Goal: Check status: Check status

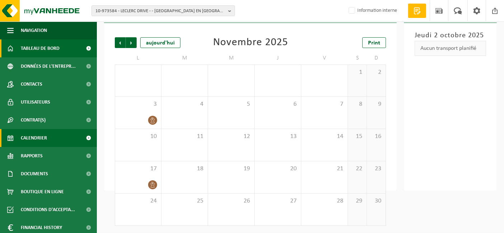
click at [45, 49] on span "Tableau de bord" at bounding box center [40, 48] width 39 height 18
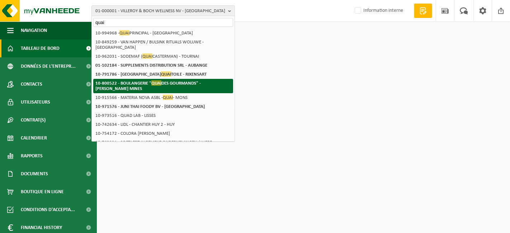
type input "quai"
click at [155, 85] on span "QUAI" at bounding box center [156, 82] width 10 height 5
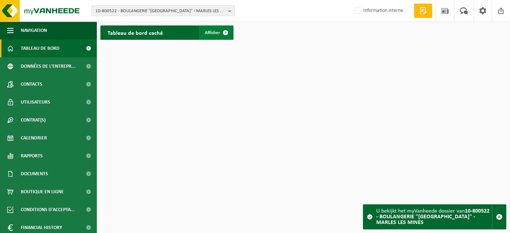
click at [216, 30] on span "Afficher" at bounding box center [212, 32] width 15 height 5
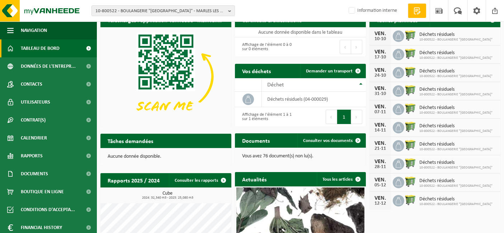
scroll to position [10, 0]
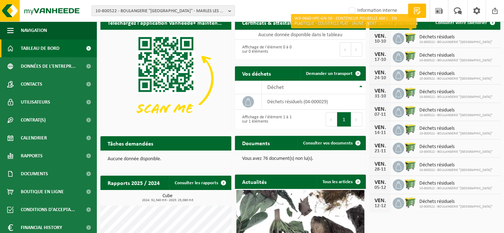
click at [407, 40] on img at bounding box center [410, 38] width 12 height 12
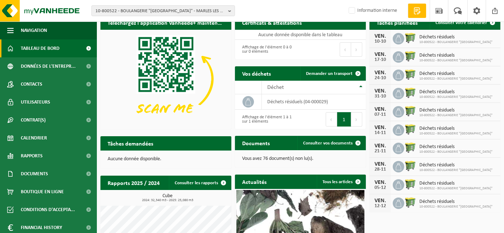
click at [414, 37] on img at bounding box center [410, 38] width 12 height 12
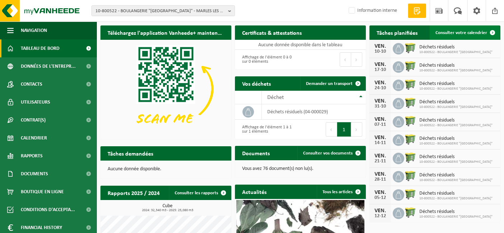
click at [463, 33] on span "Consulter votre calendrier" at bounding box center [461, 32] width 52 height 5
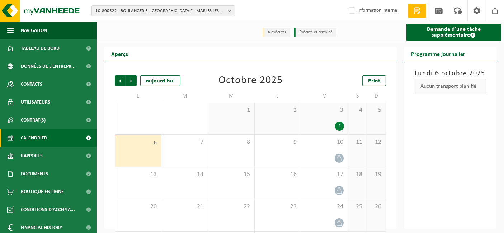
click at [336, 128] on div "1" at bounding box center [339, 126] width 9 height 9
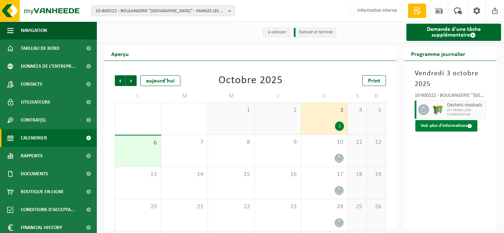
click at [440, 123] on button "Voir plus d'informations" at bounding box center [446, 125] width 62 height 11
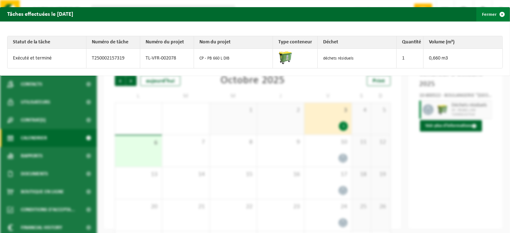
click at [484, 15] on button "Fermer" at bounding box center [492, 14] width 33 height 14
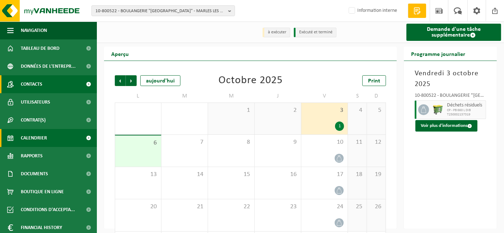
click at [34, 86] on span "Contacts" at bounding box center [32, 84] width 22 height 18
